Goal: Check status: Check status

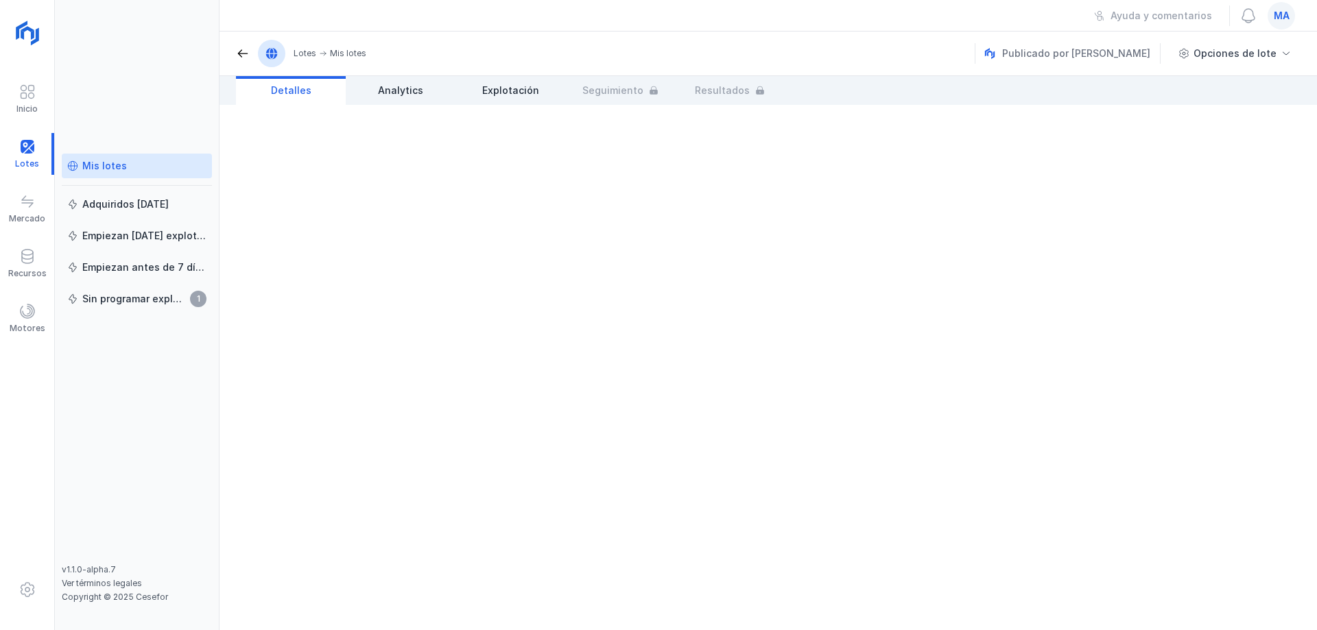
click at [101, 168] on div "Mis lotes" at bounding box center [104, 166] width 45 height 14
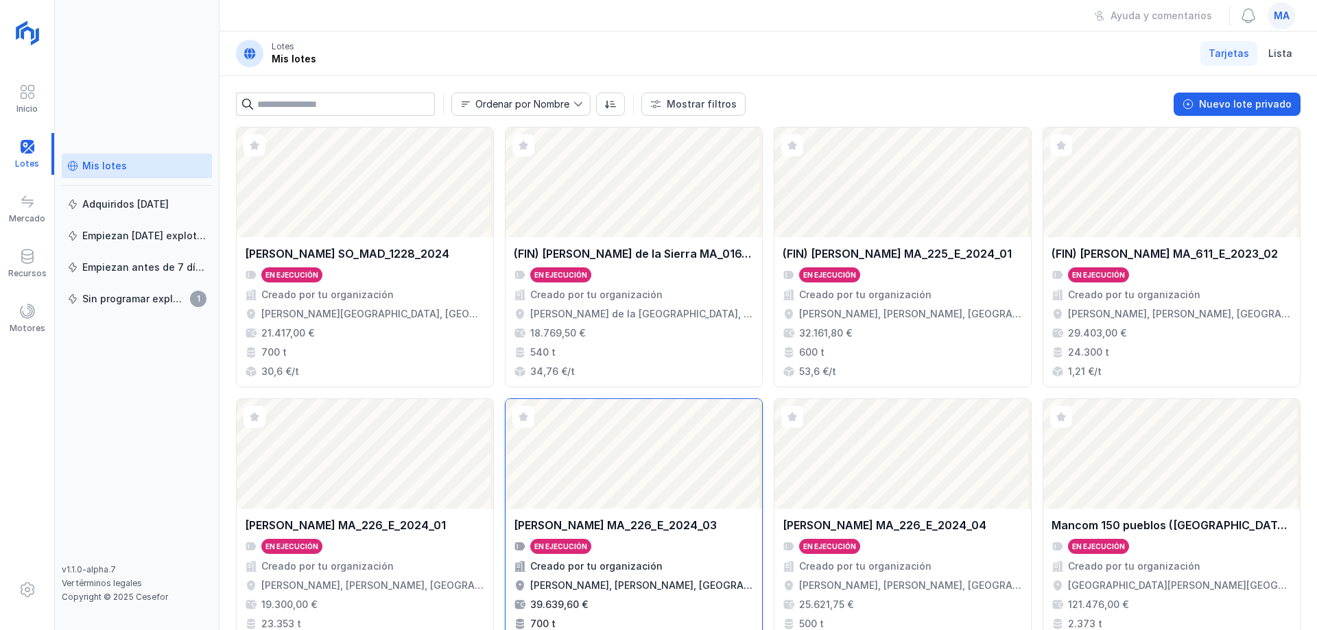
click at [674, 540] on div "En ejecución" at bounding box center [634, 546] width 240 height 15
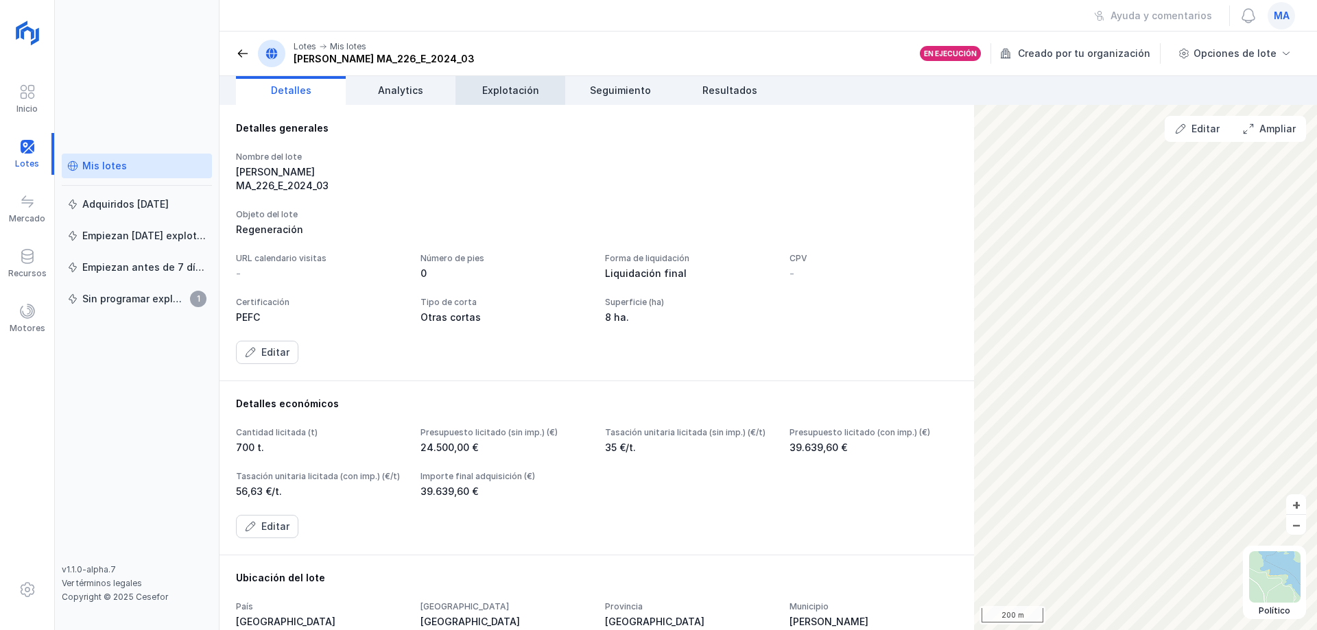
click at [534, 90] on span "Explotación" at bounding box center [510, 91] width 57 height 14
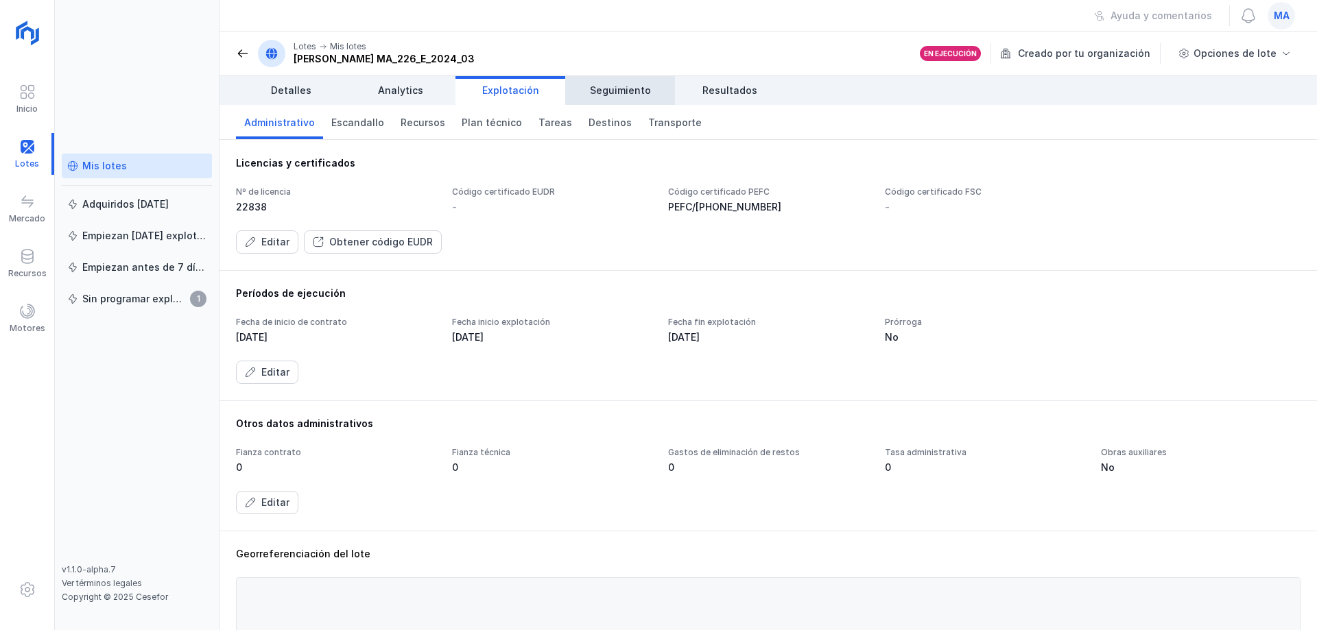
click at [632, 86] on span "Seguimiento" at bounding box center [620, 91] width 61 height 14
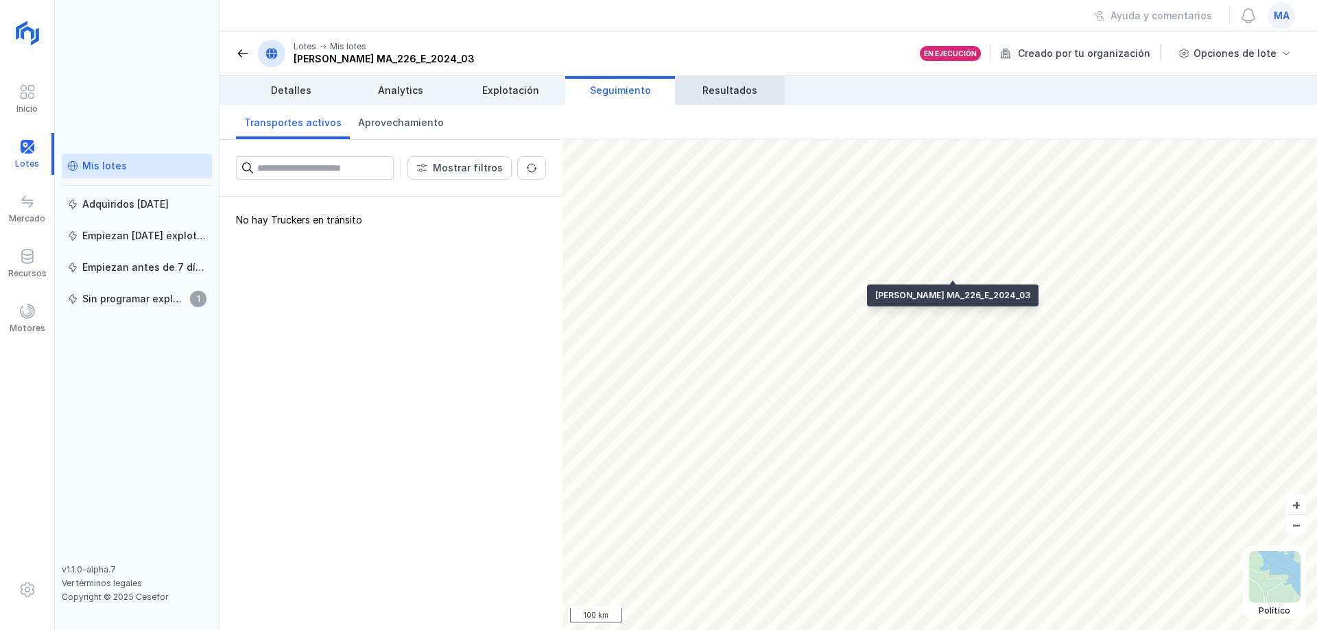
click at [729, 86] on span "Resultados" at bounding box center [729, 91] width 55 height 14
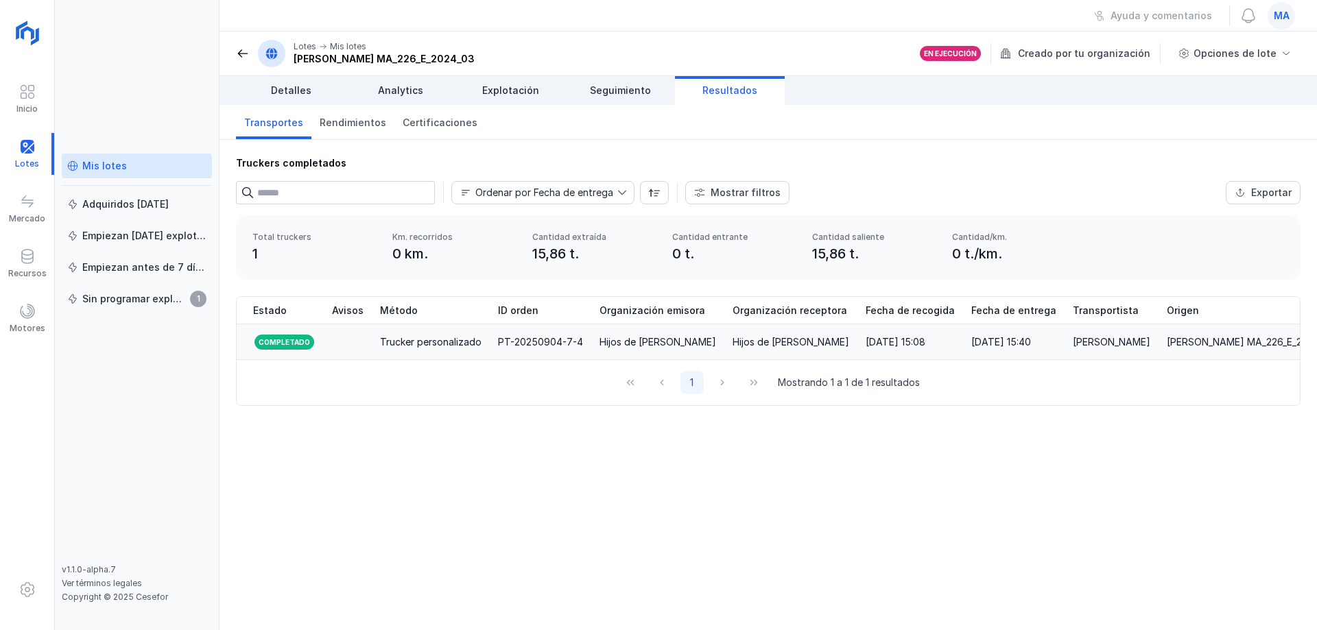
click at [1254, 347] on div "[PERSON_NAME] MA_226_E_2024_03" at bounding box center [1250, 342] width 168 height 14
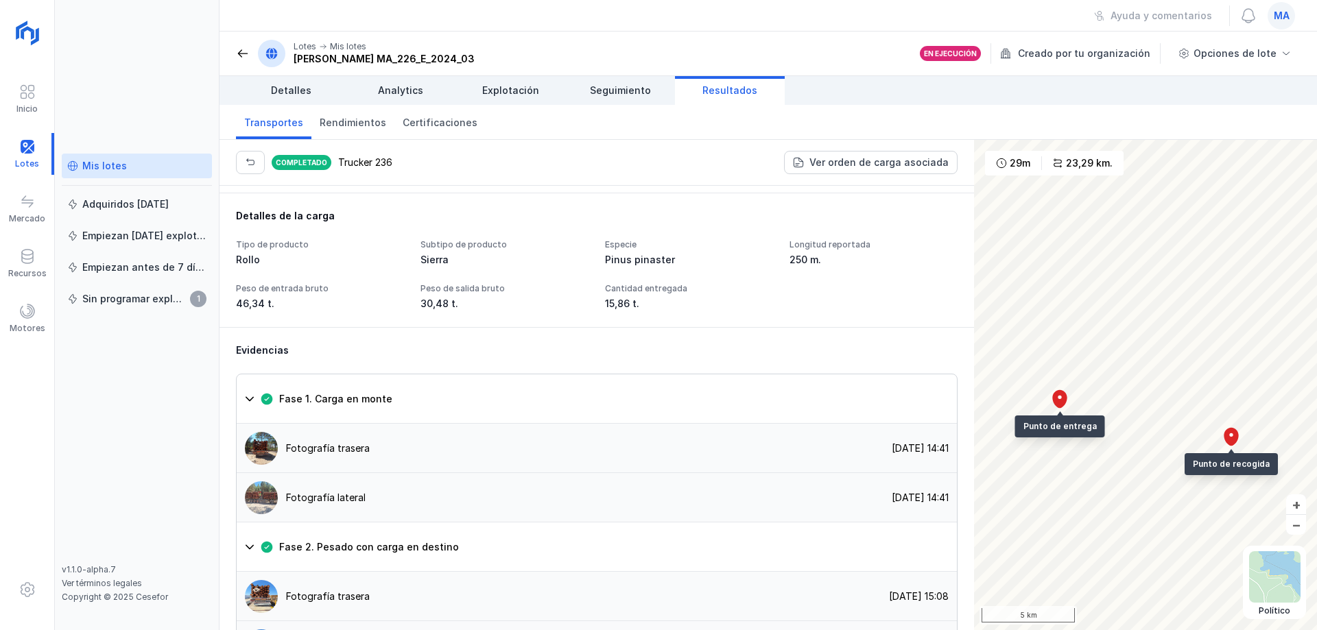
scroll to position [823, 0]
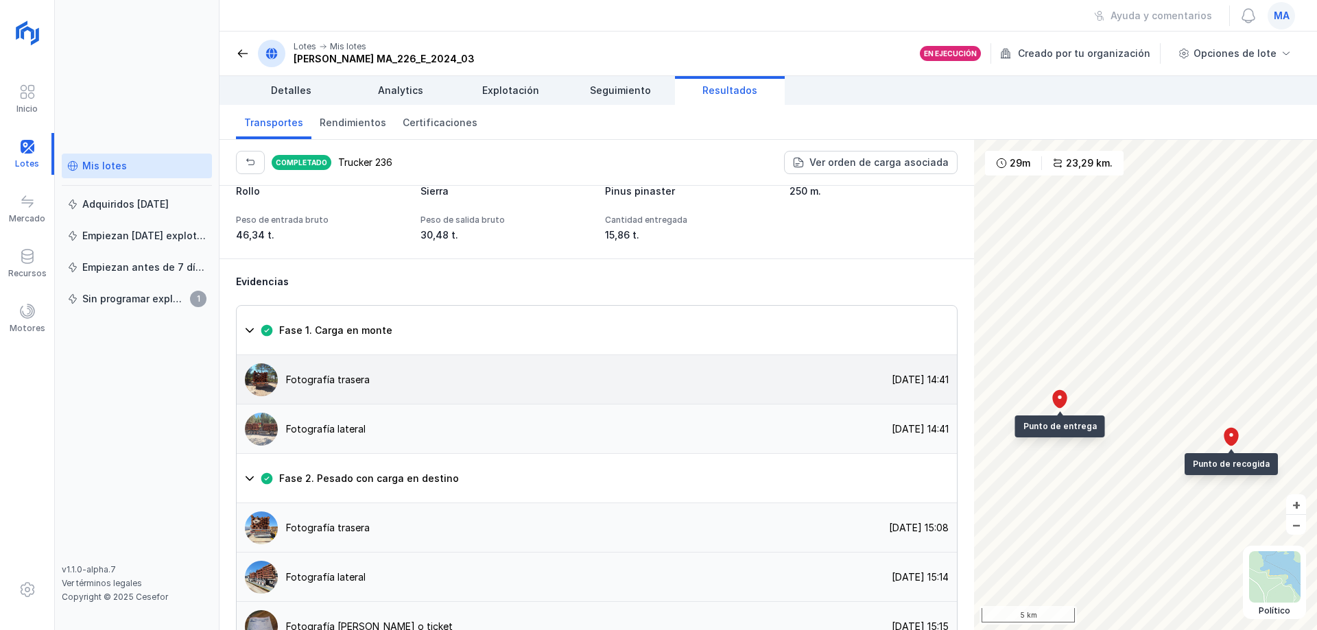
click at [346, 396] on div "Fotografía trasera" at bounding box center [303, 379] width 133 height 33
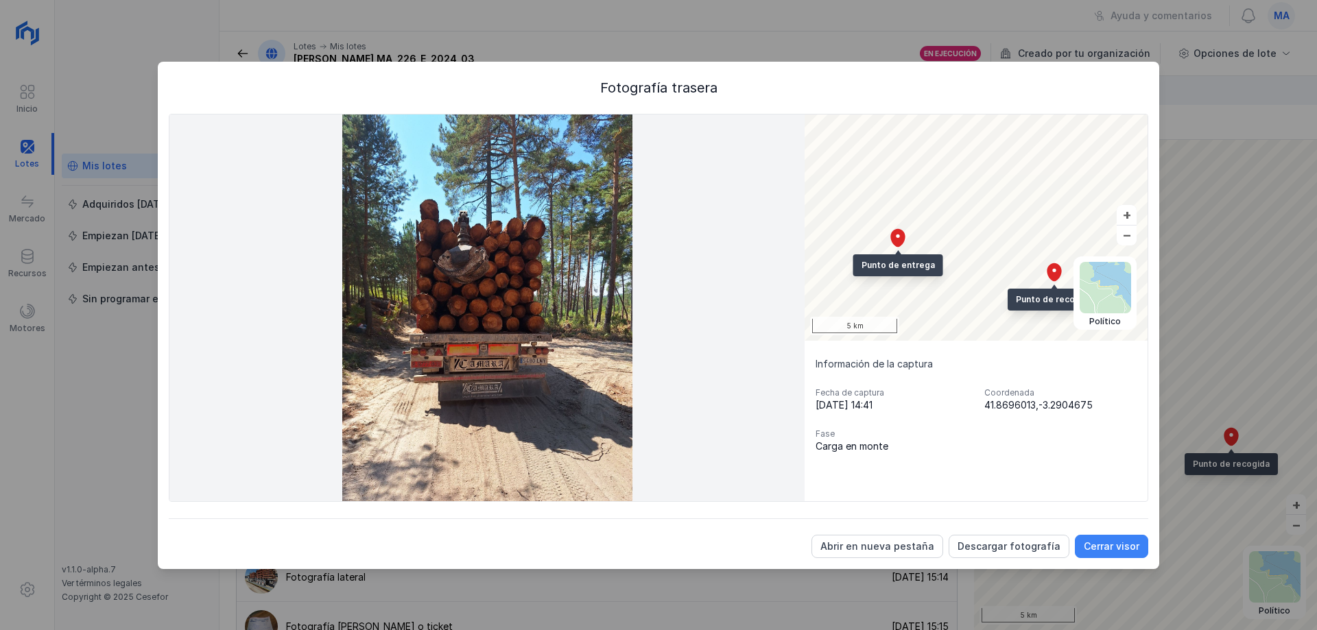
click at [1116, 549] on div "Cerrar visor" at bounding box center [1111, 547] width 56 height 14
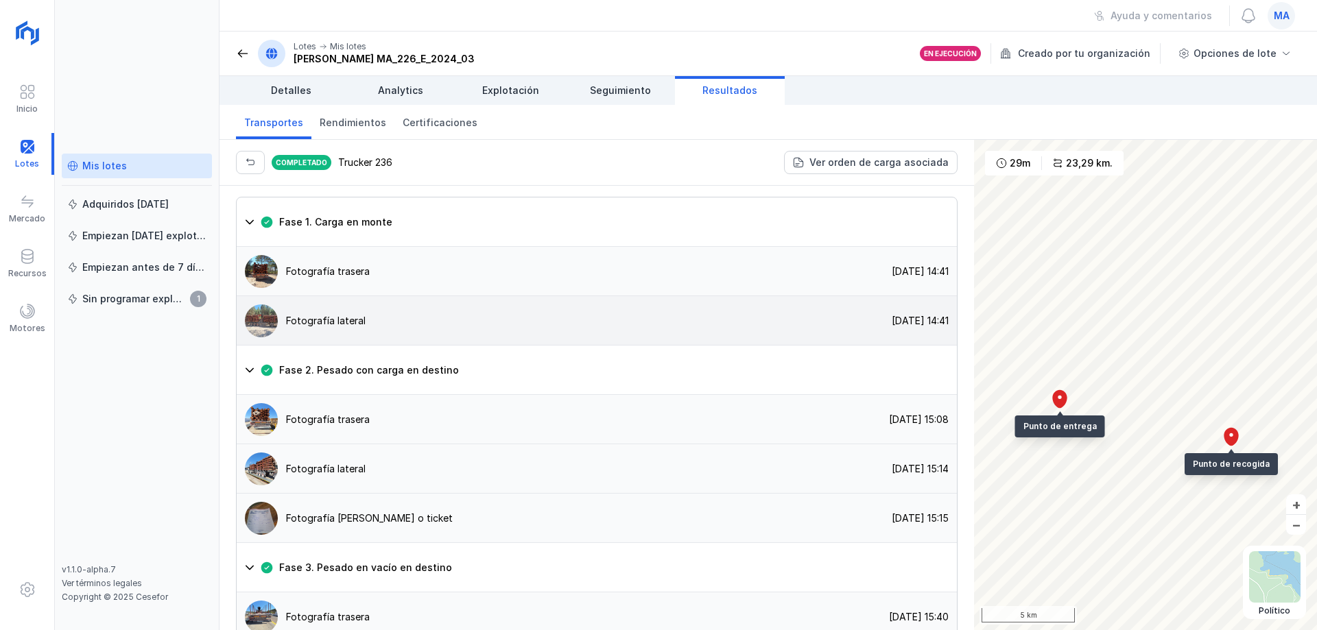
scroll to position [960, 0]
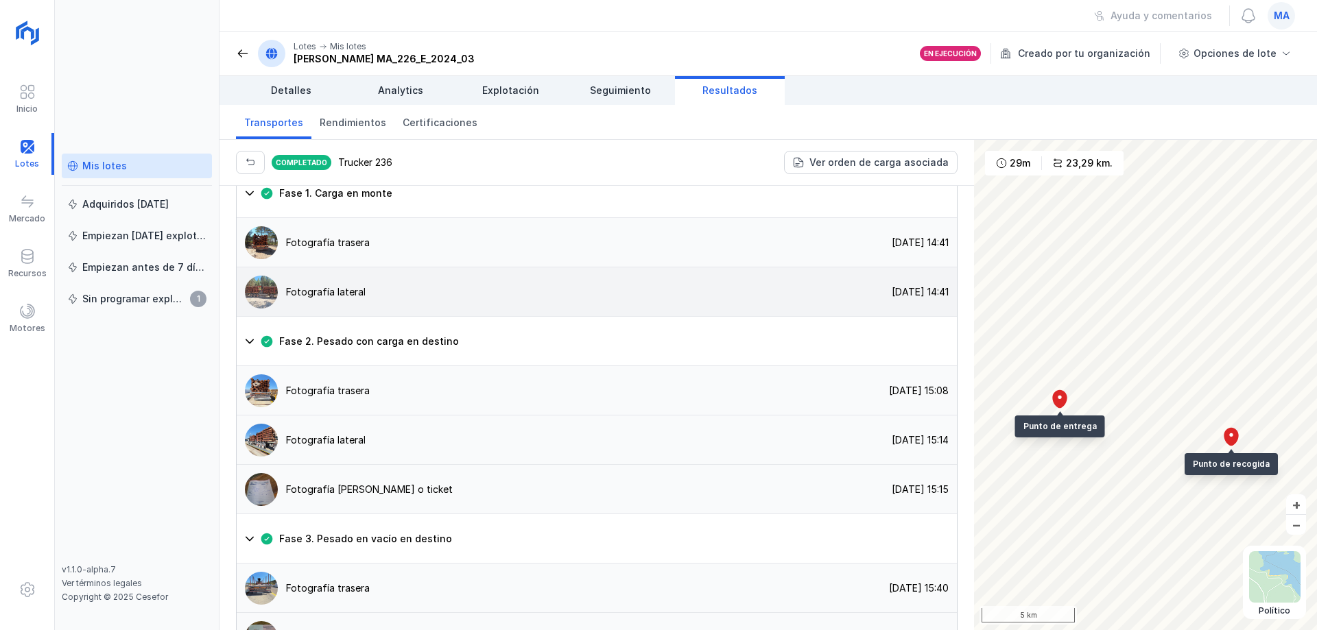
click at [344, 309] on div "Fotografía lateral" at bounding box center [301, 292] width 129 height 33
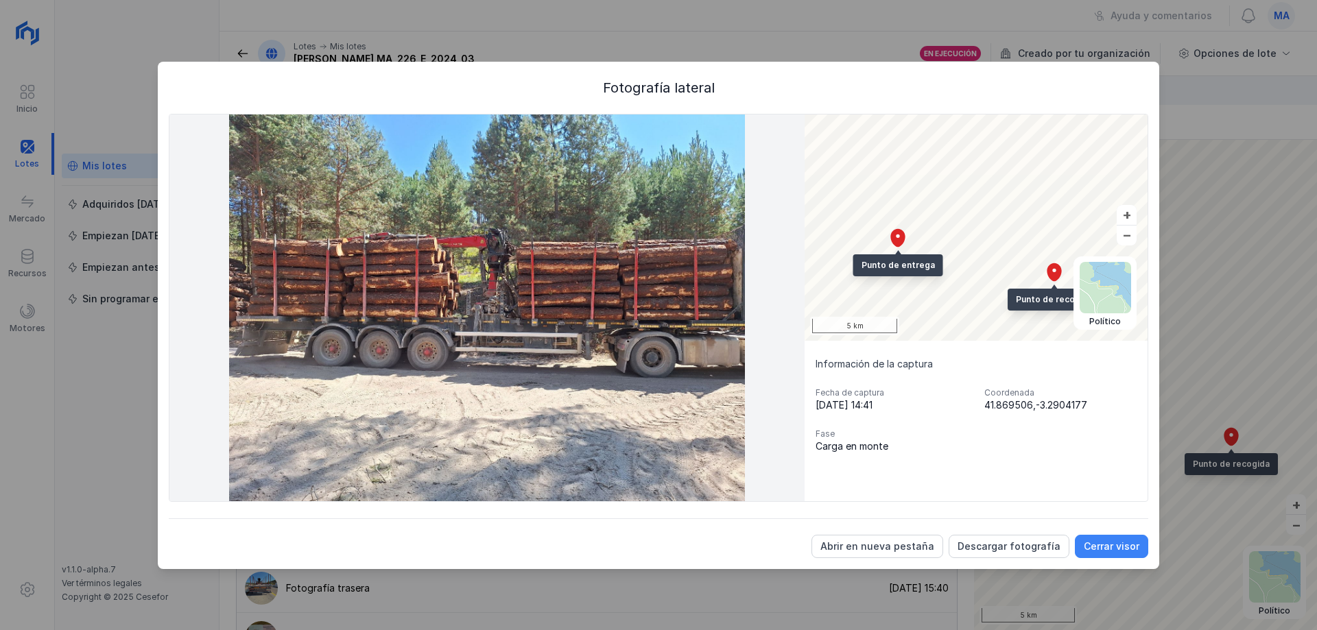
click at [1097, 548] on div "Cerrar visor" at bounding box center [1111, 547] width 56 height 14
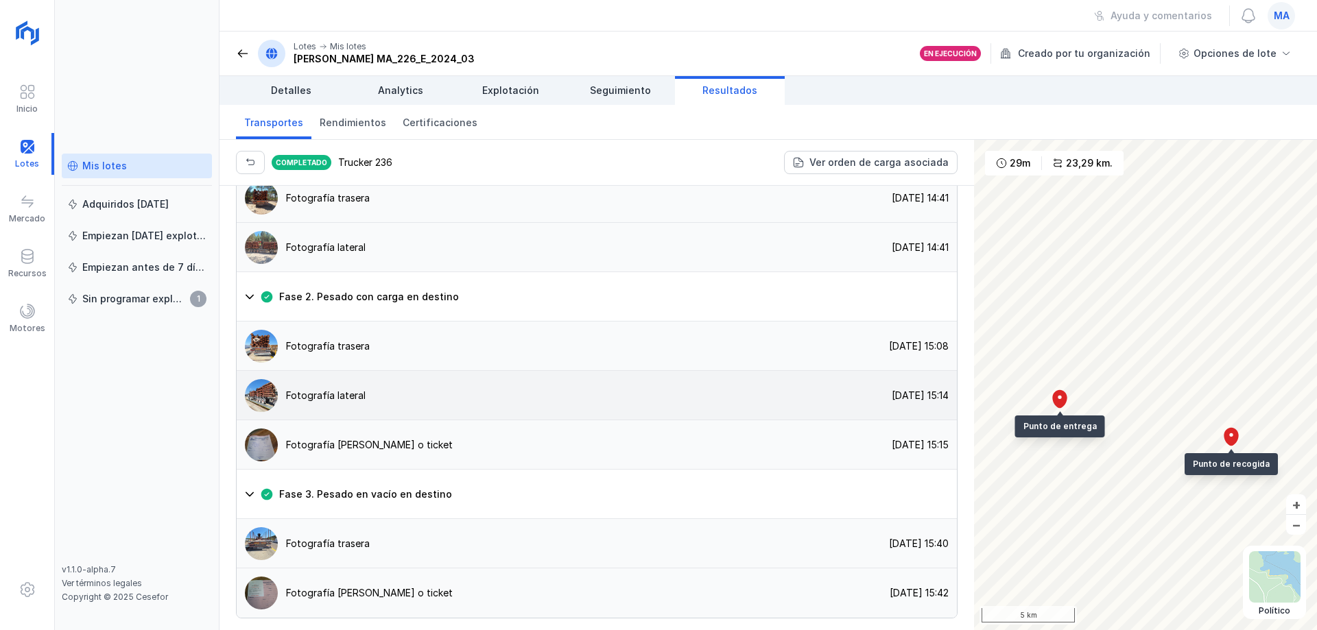
scroll to position [1029, 0]
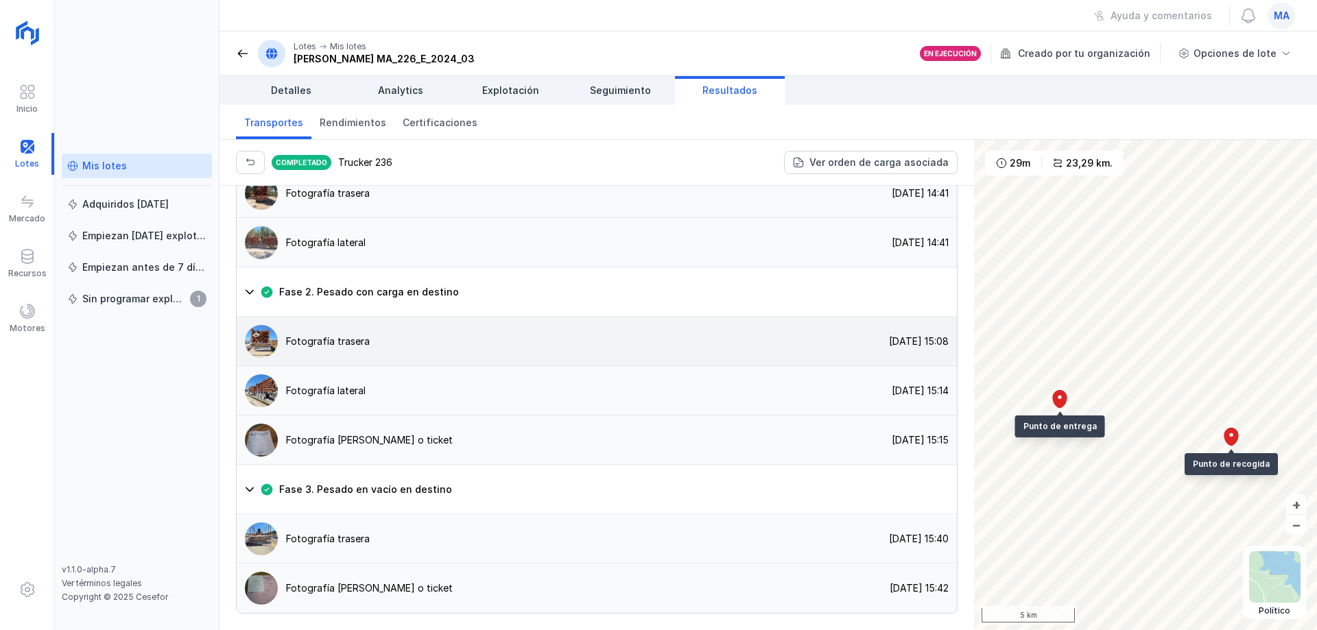
click at [331, 358] on div "Fotografía trasera" at bounding box center [303, 341] width 133 height 33
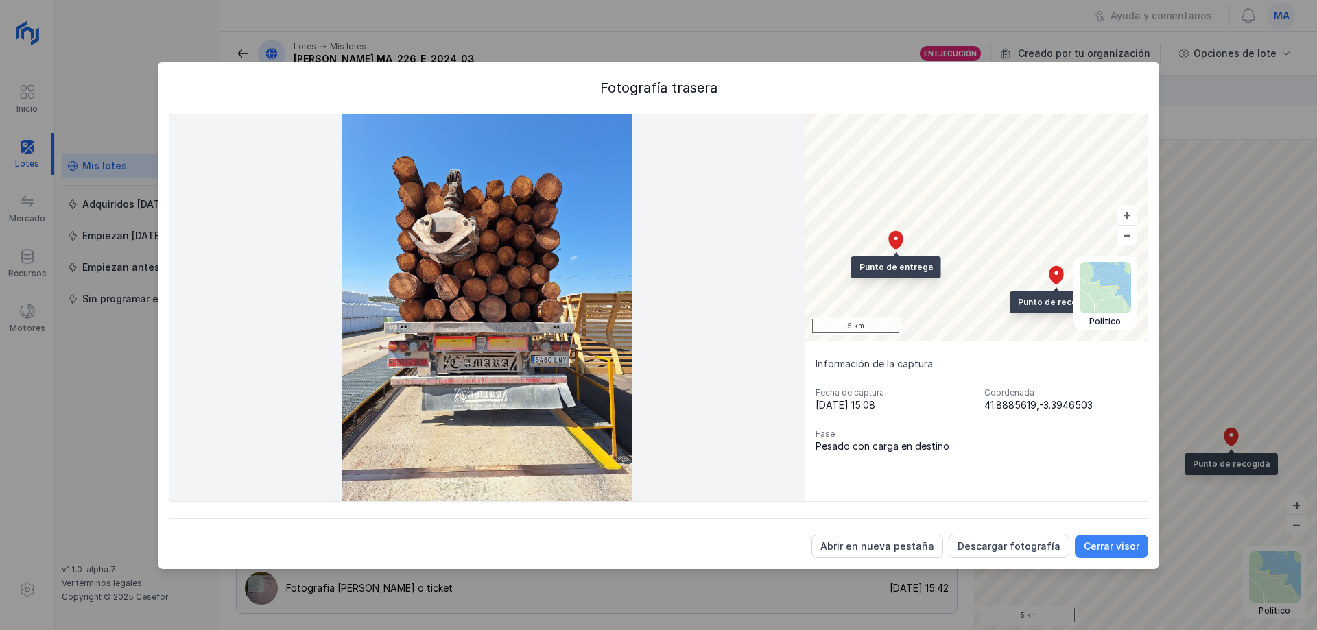
click at [1107, 541] on div "Cerrar visor" at bounding box center [1111, 547] width 56 height 14
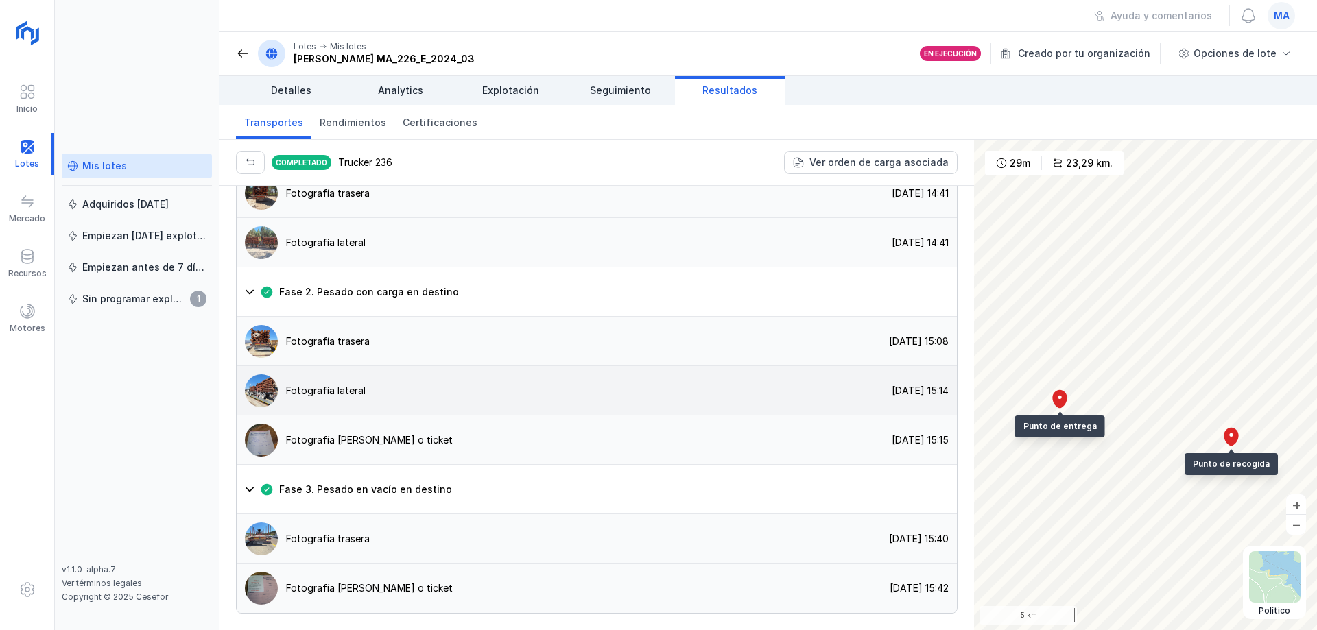
click at [410, 416] on div "Fotografía lateral [DATE] 15:14" at bounding box center [597, 390] width 720 height 49
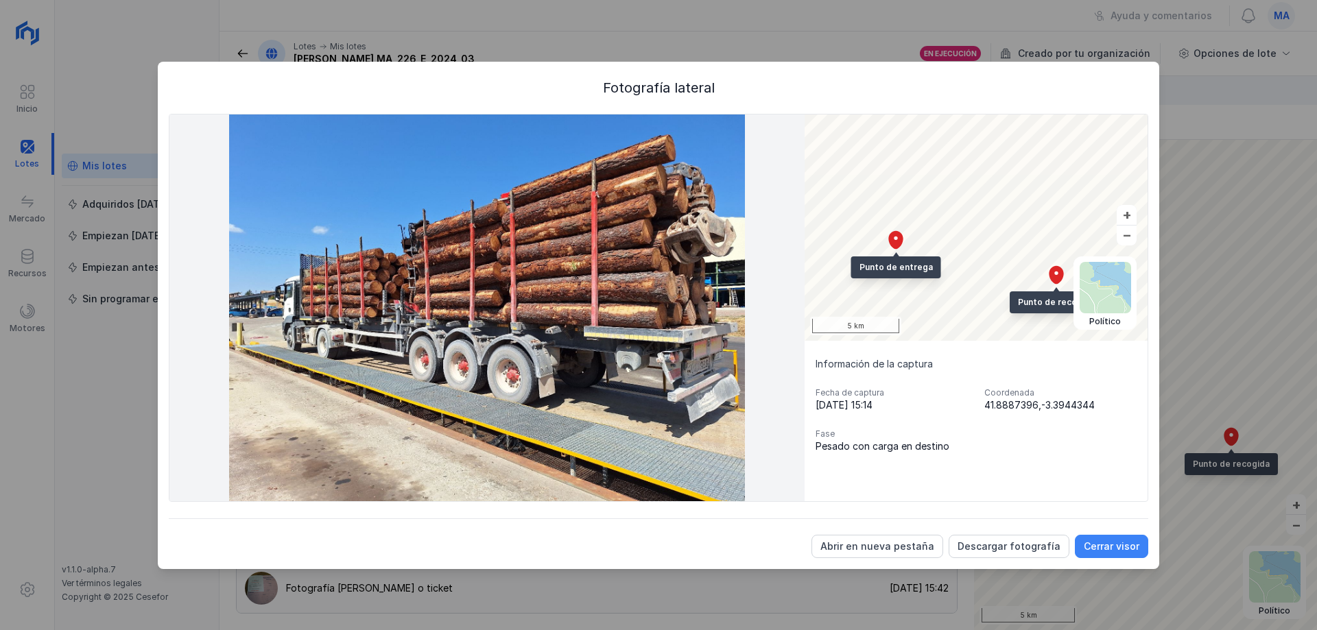
click at [1121, 553] on div "Cerrar visor" at bounding box center [1111, 547] width 56 height 14
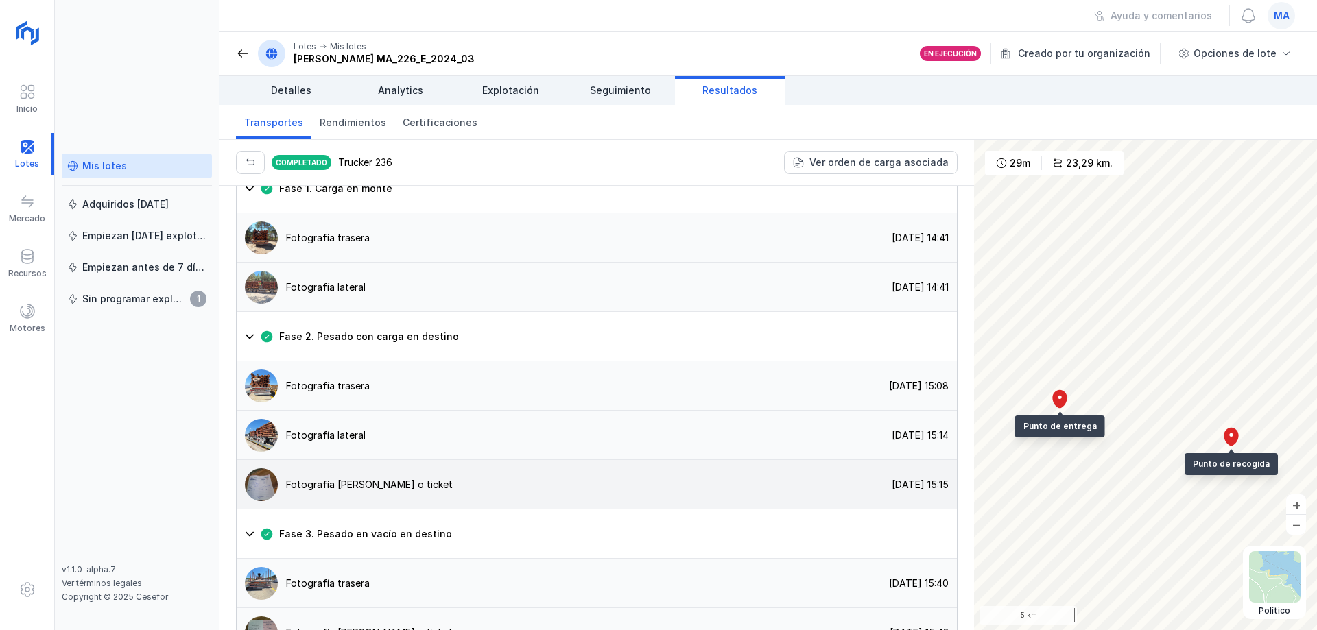
scroll to position [634, 0]
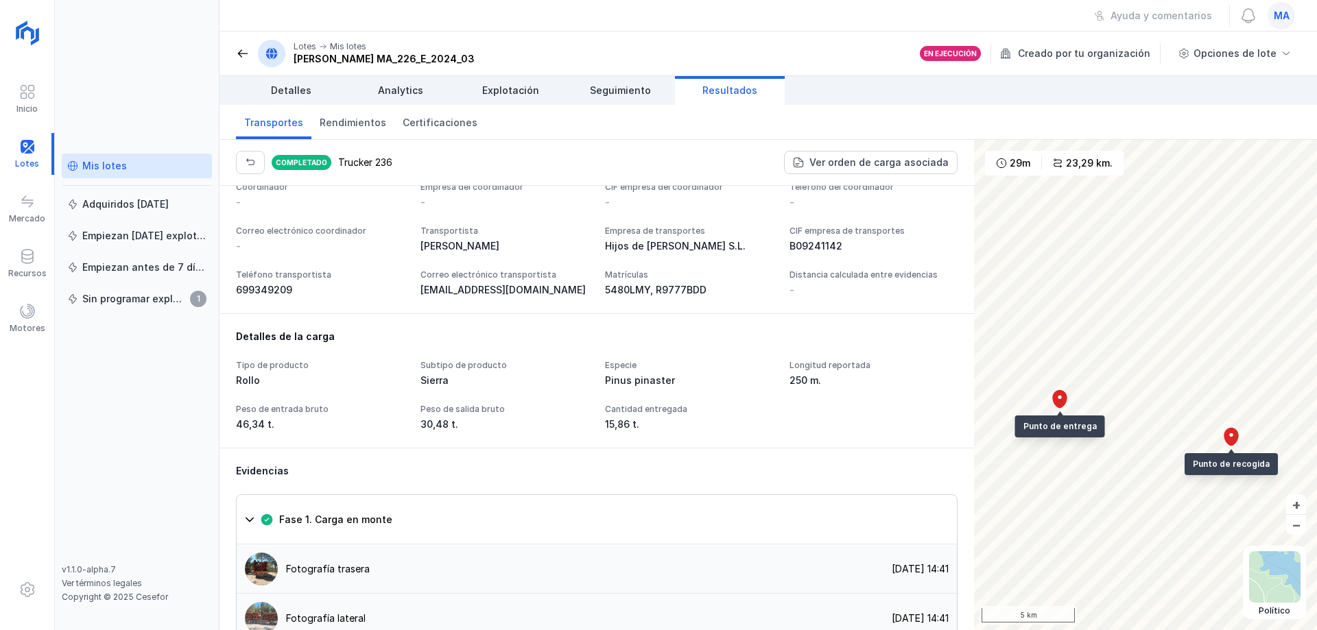
click at [605, 431] on div "15,86 t." at bounding box center [689, 425] width 168 height 14
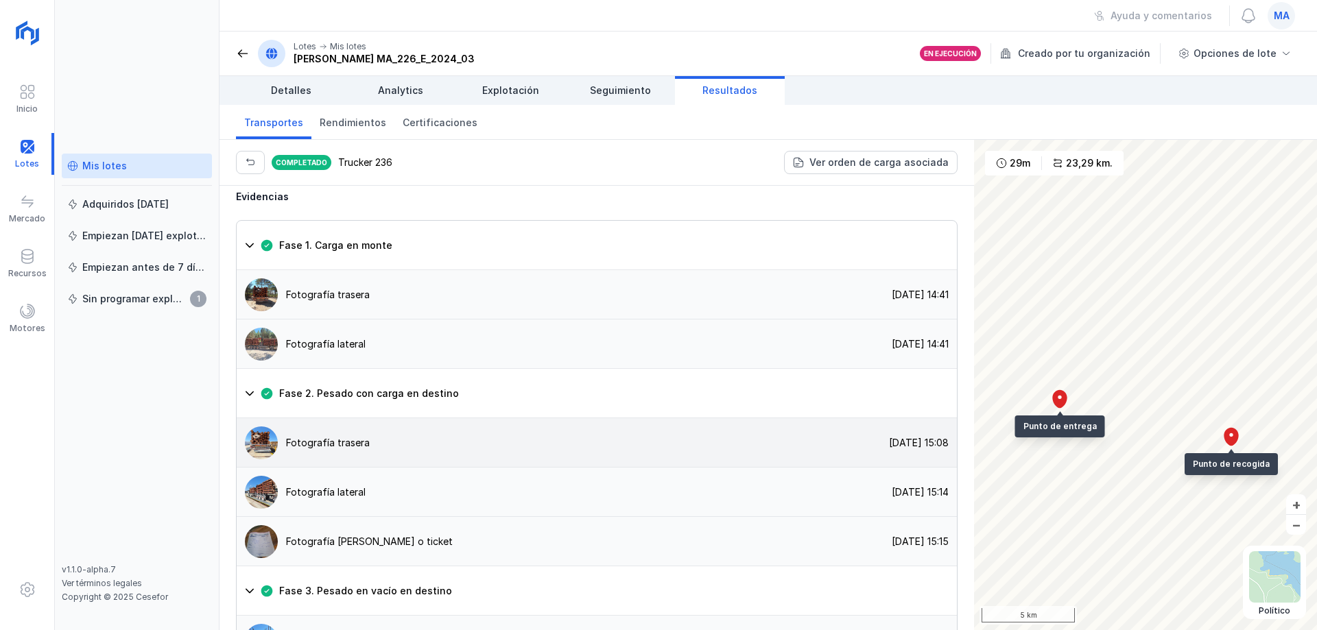
scroll to position [1114, 0]
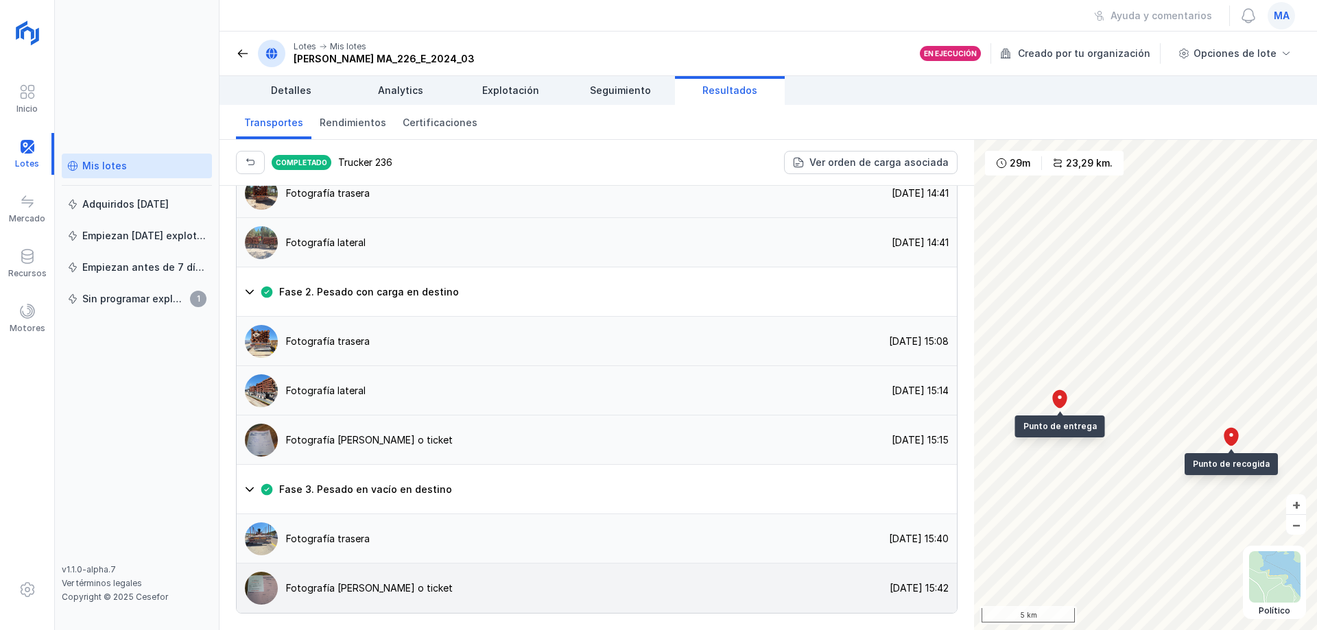
click at [394, 589] on div "Fotografía [PERSON_NAME] o ticket" at bounding box center [369, 589] width 167 height 14
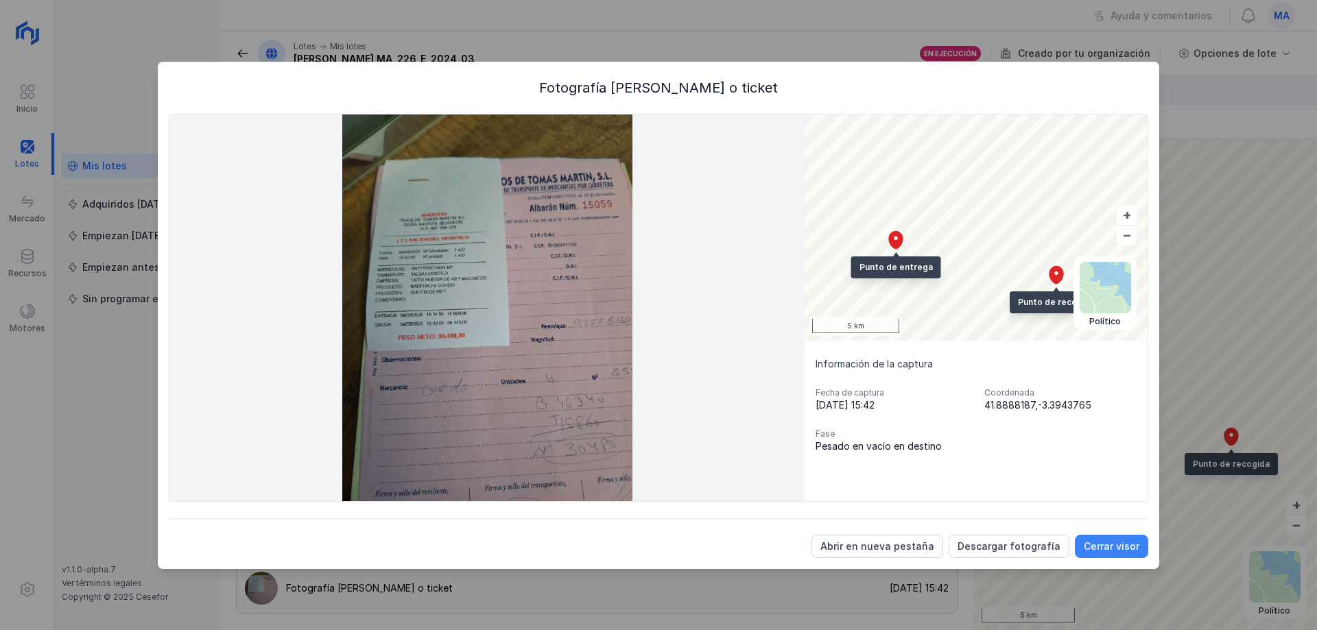
click at [1114, 544] on div "Cerrar visor" at bounding box center [1111, 547] width 56 height 14
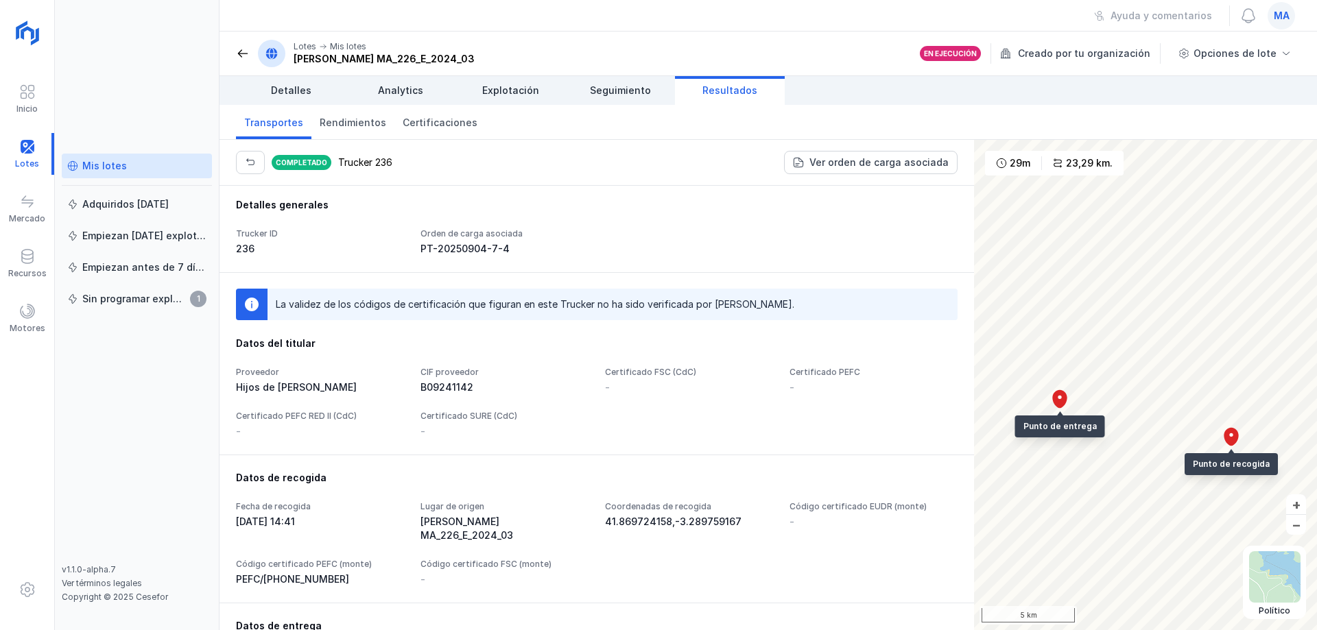
scroll to position [0, 0]
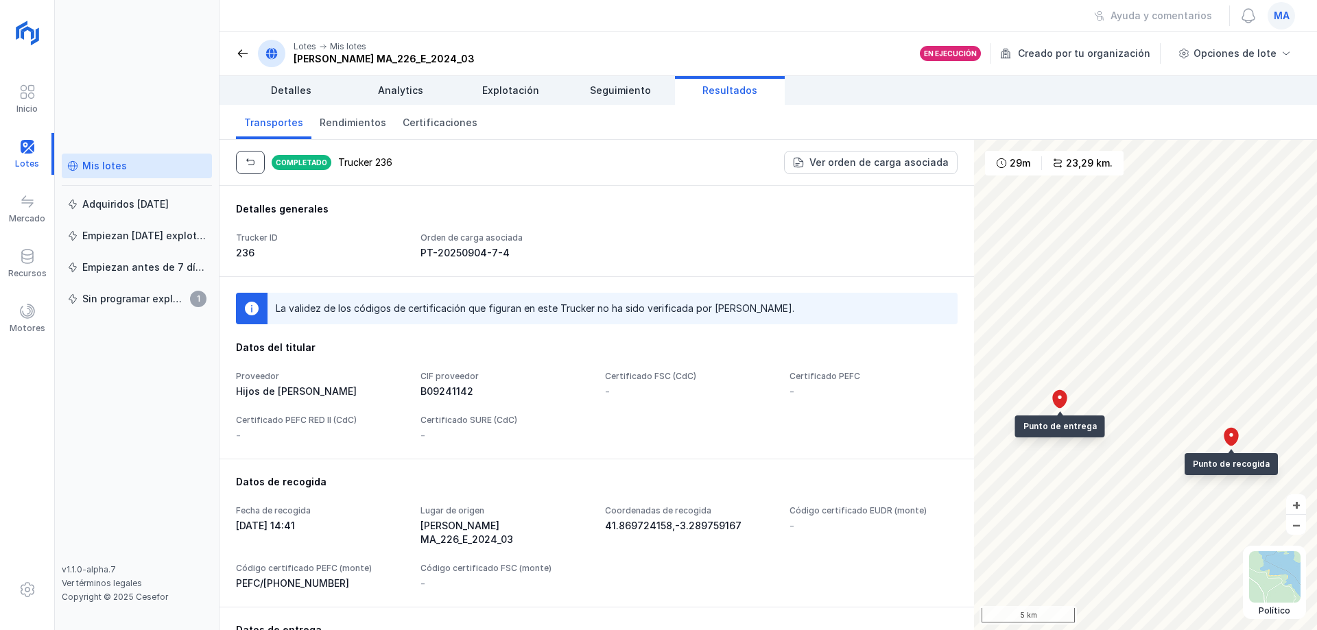
click at [252, 162] on span "button" at bounding box center [250, 162] width 11 height 11
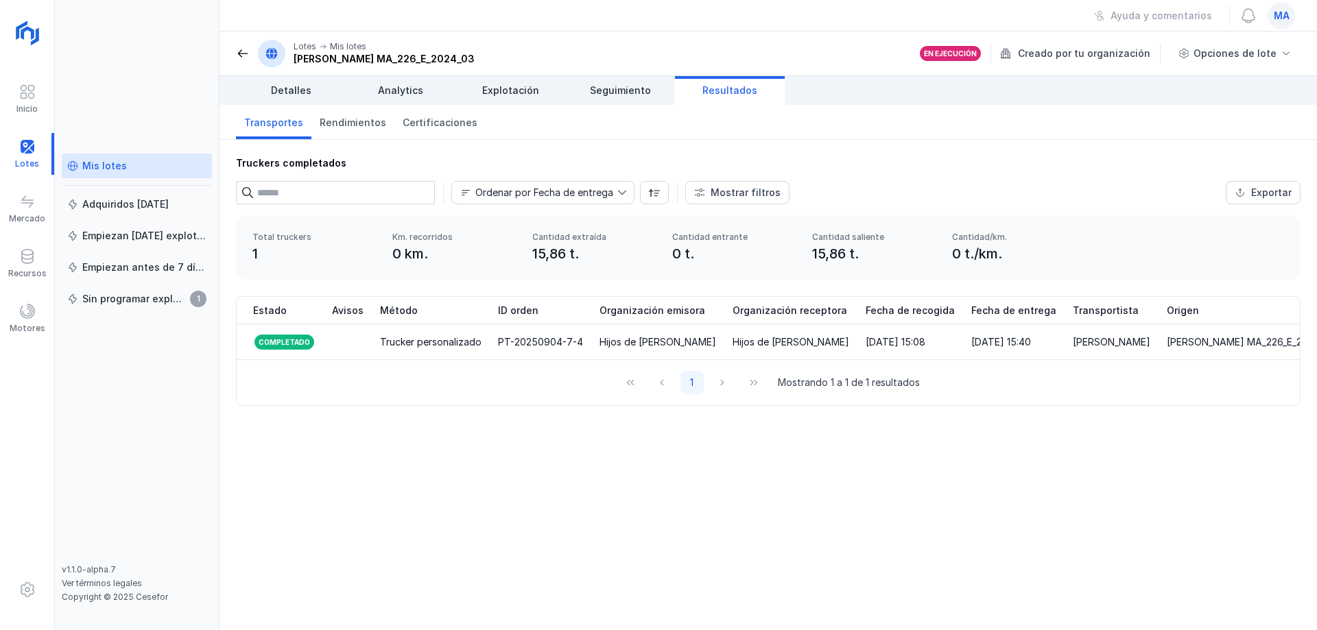
click at [875, 478] on div "Truckers completados Ordenar por Fecha de entrega Mostrar filtros Exportar Méto…" at bounding box center [767, 385] width 1097 height 490
